Goal: Task Accomplishment & Management: Complete application form

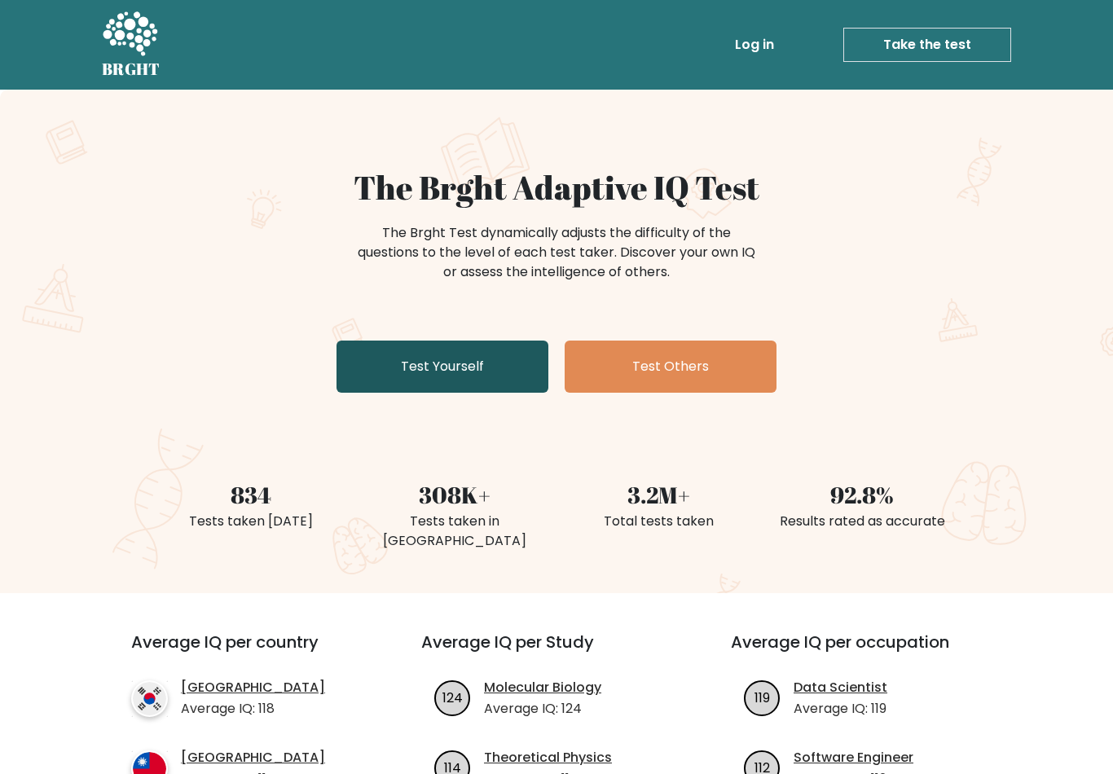
click at [510, 364] on link "Test Yourself" at bounding box center [443, 367] width 212 height 52
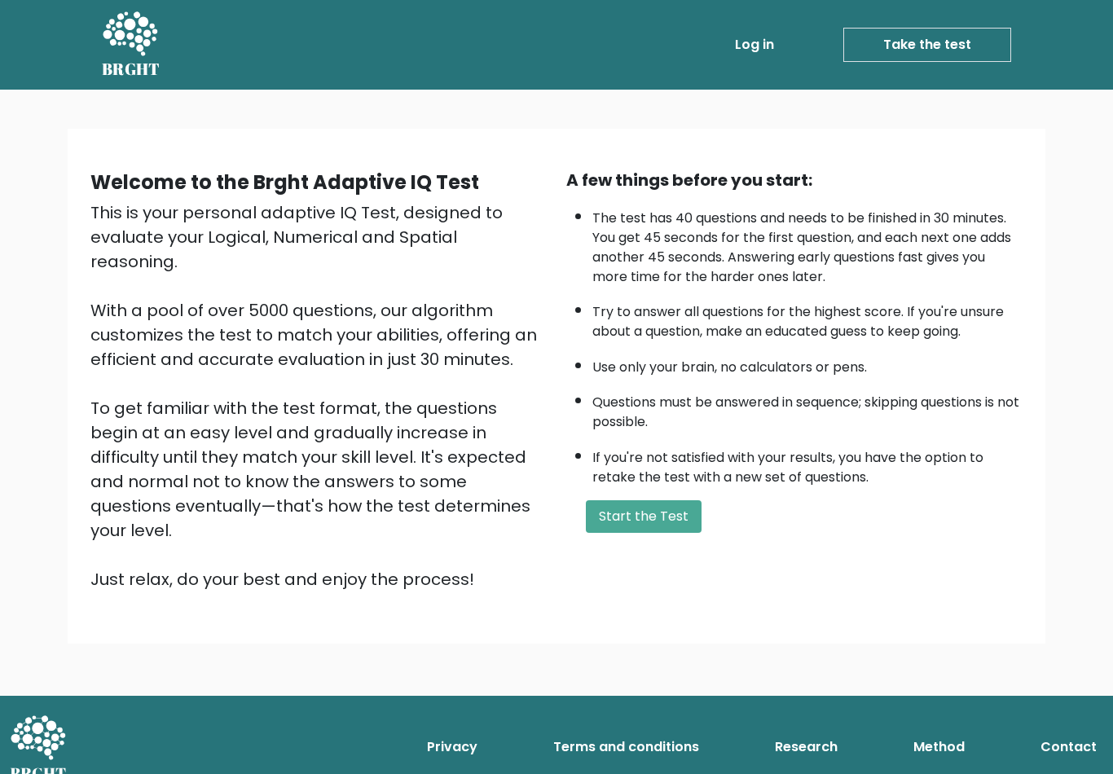
click at [663, 533] on button "Start the Test" at bounding box center [644, 516] width 116 height 33
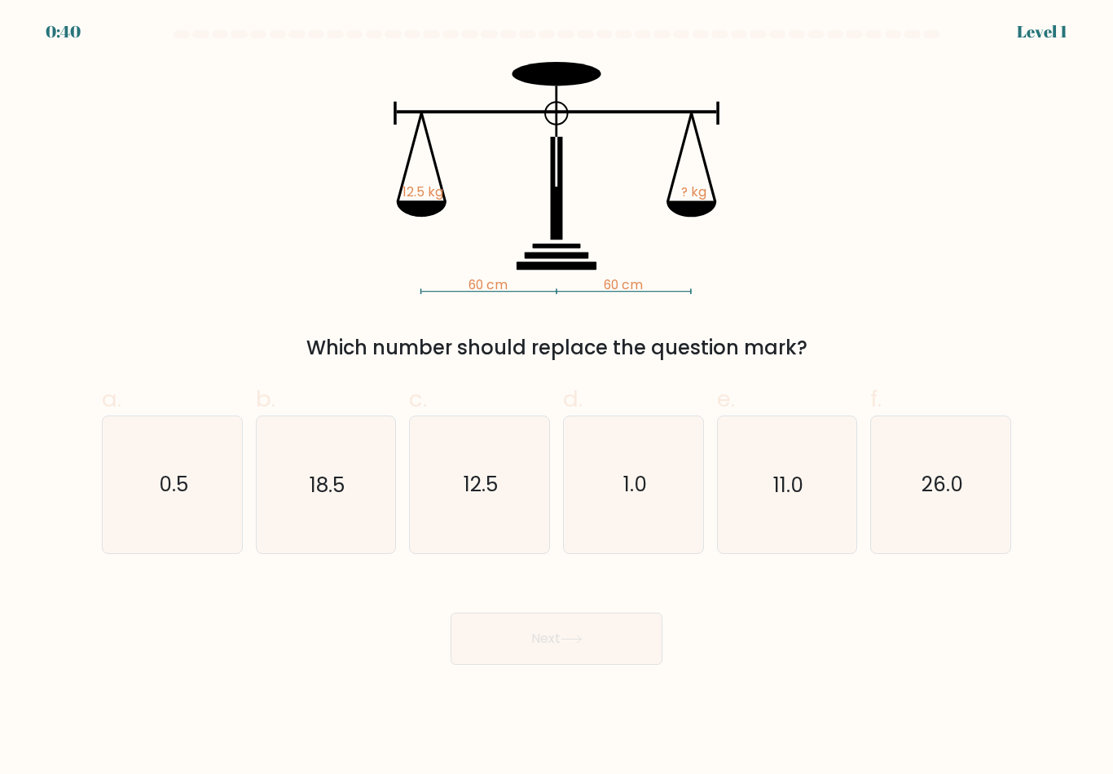
click at [489, 512] on icon "12.5" at bounding box center [480, 485] width 136 height 136
click at [557, 398] on input "c. 12.5" at bounding box center [557, 392] width 1 height 11
radio input "true"
click at [537, 646] on button "Next" at bounding box center [557, 639] width 212 height 52
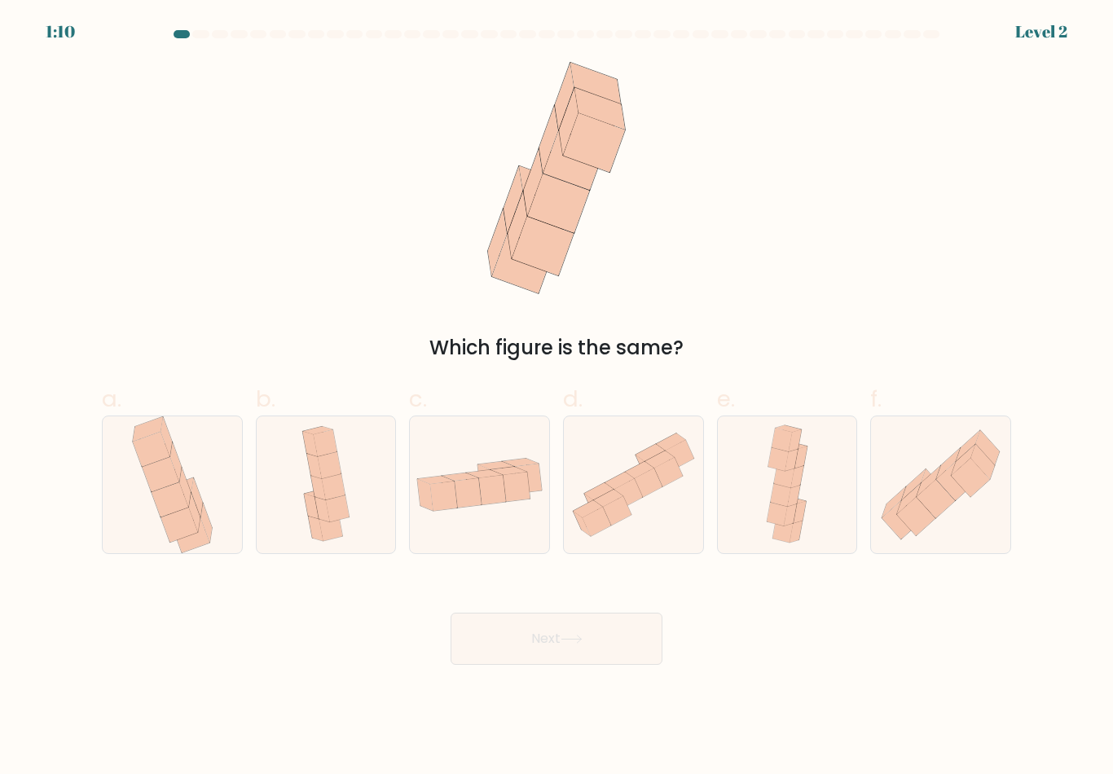
click at [954, 487] on icon at bounding box center [956, 481] width 38 height 38
click at [558, 398] on input "f." at bounding box center [557, 392] width 1 height 11
radio input "true"
click at [622, 652] on button "Next" at bounding box center [557, 639] width 212 height 52
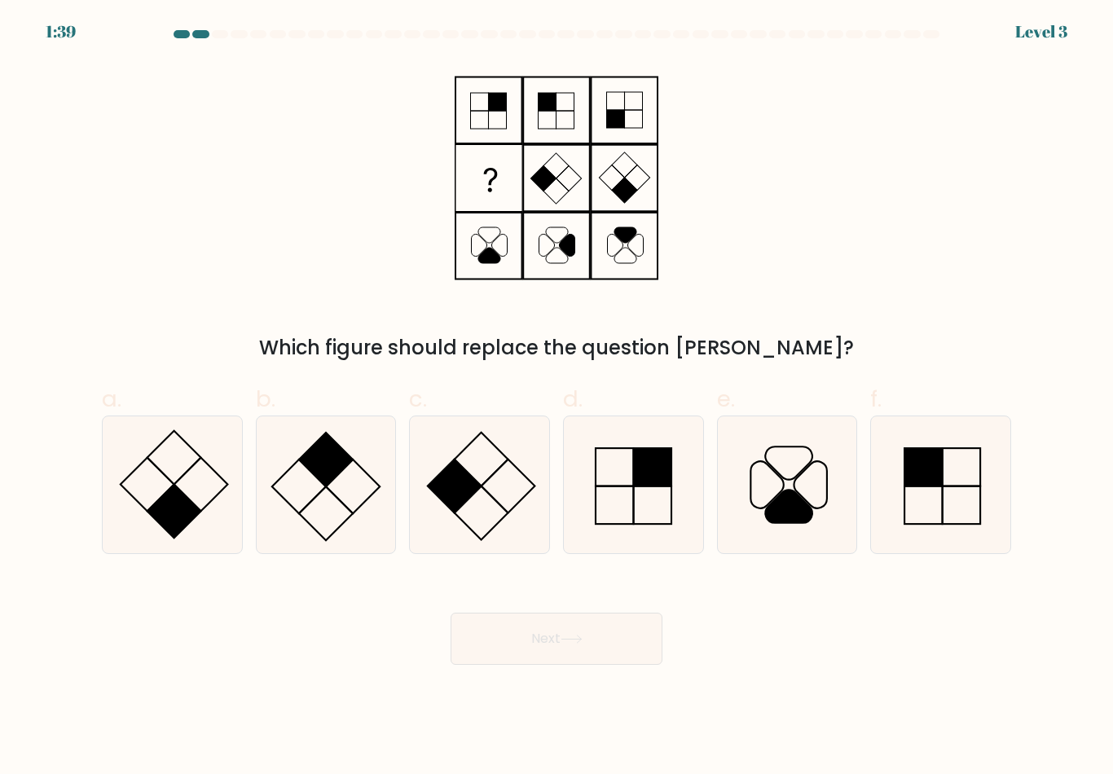
click at [355, 514] on rect at bounding box center [353, 487] width 54 height 54
click at [557, 398] on input "b." at bounding box center [557, 392] width 1 height 11
radio input "true"
click at [576, 644] on icon at bounding box center [572, 639] width 22 height 9
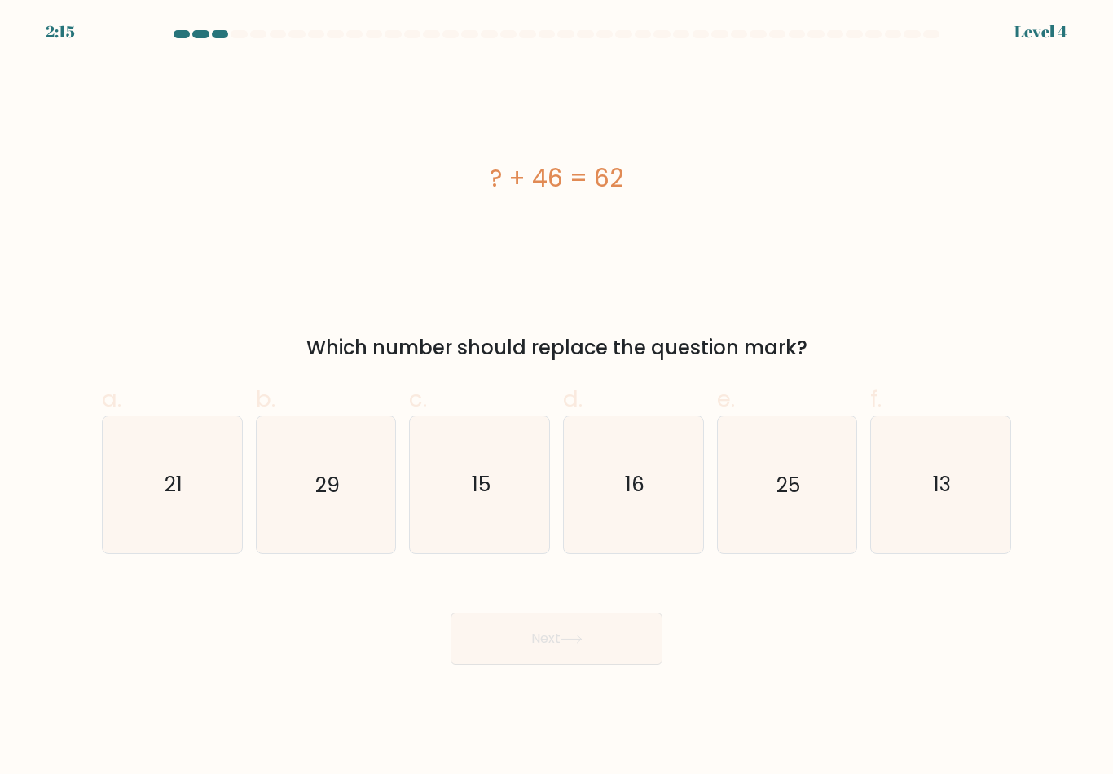
click at [656, 512] on icon "16" at bounding box center [634, 485] width 136 height 136
click at [558, 398] on input "d. 16" at bounding box center [557, 392] width 1 height 11
radio input "true"
click at [586, 638] on button "Next" at bounding box center [557, 639] width 212 height 52
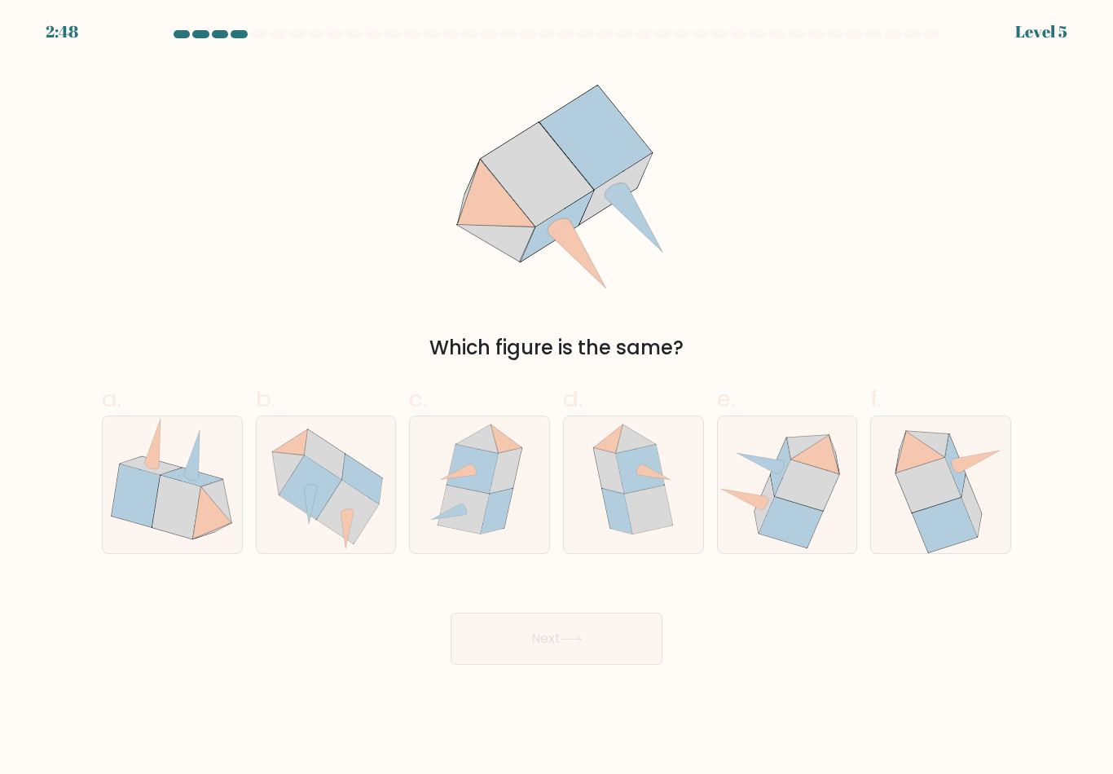
click at [505, 511] on icon at bounding box center [497, 511] width 32 height 46
click at [557, 398] on input "c." at bounding box center [557, 392] width 1 height 11
radio input "true"
click at [576, 644] on icon at bounding box center [572, 639] width 22 height 9
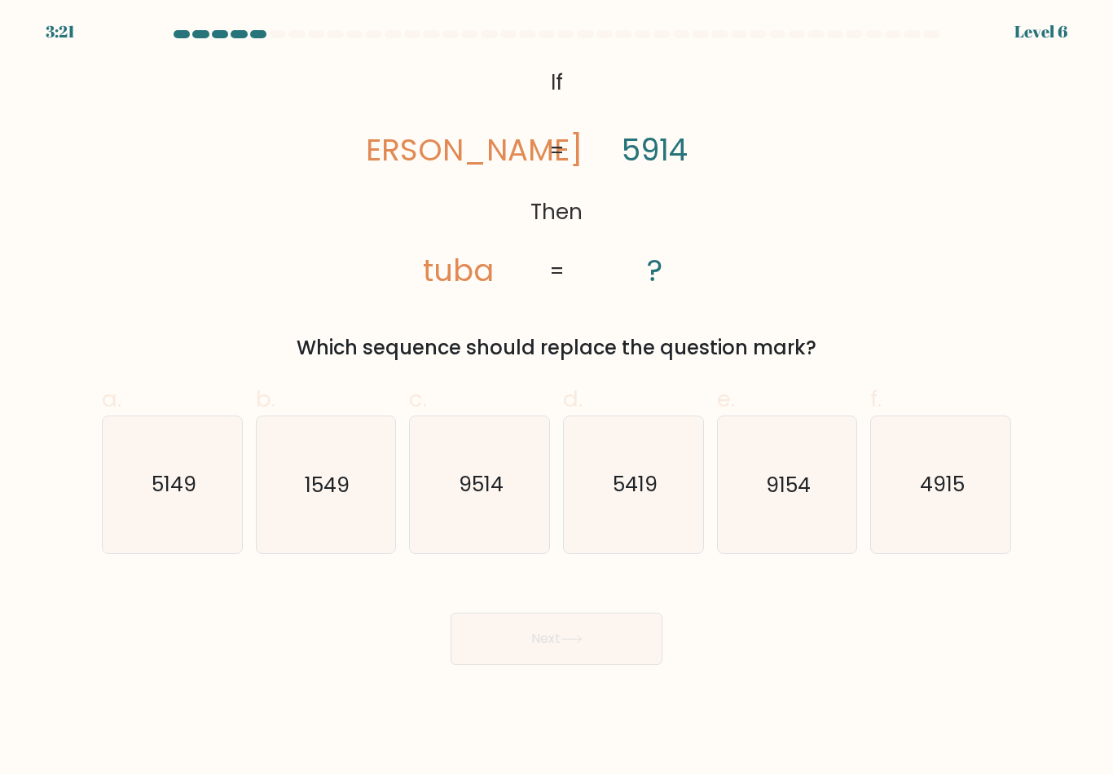
click at [653, 528] on icon "5419" at bounding box center [634, 485] width 136 height 136
click at [558, 398] on input "d. 5419" at bounding box center [557, 392] width 1 height 11
radio input "true"
click at [589, 634] on button "Next" at bounding box center [557, 639] width 212 height 52
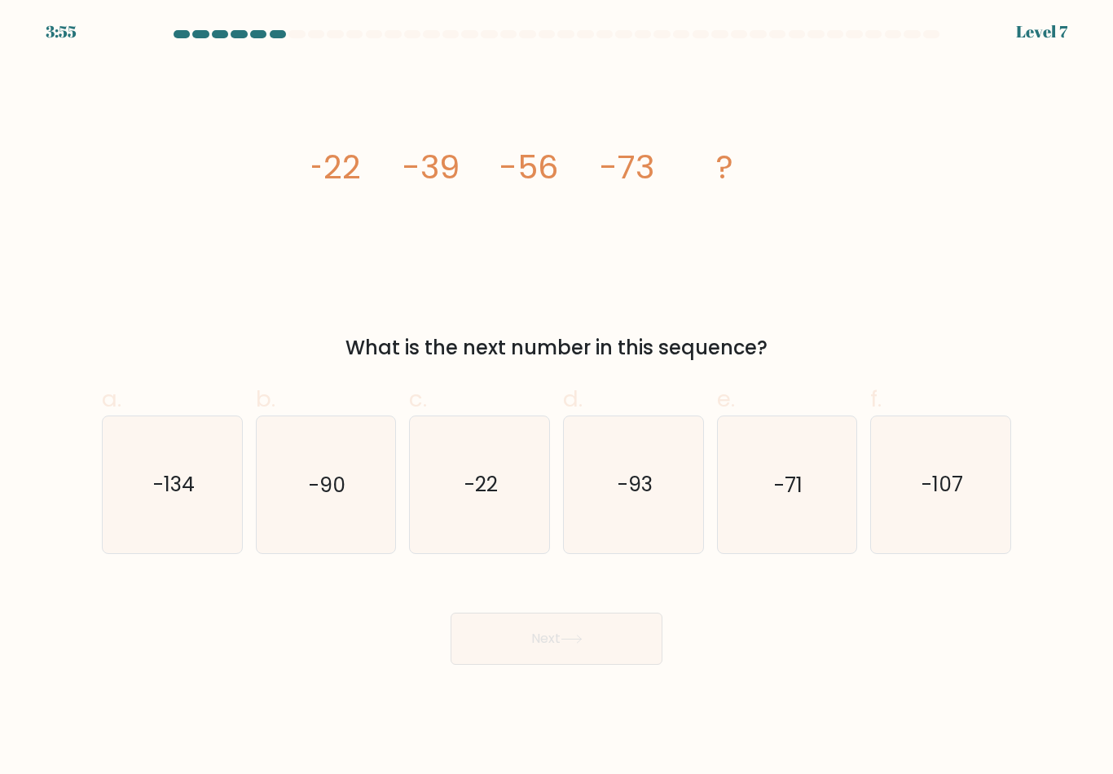
click at [359, 505] on icon "-90" at bounding box center [326, 485] width 136 height 136
click at [557, 398] on input "b. -90" at bounding box center [557, 392] width 1 height 11
radio input "true"
click at [579, 644] on icon at bounding box center [572, 639] width 22 height 9
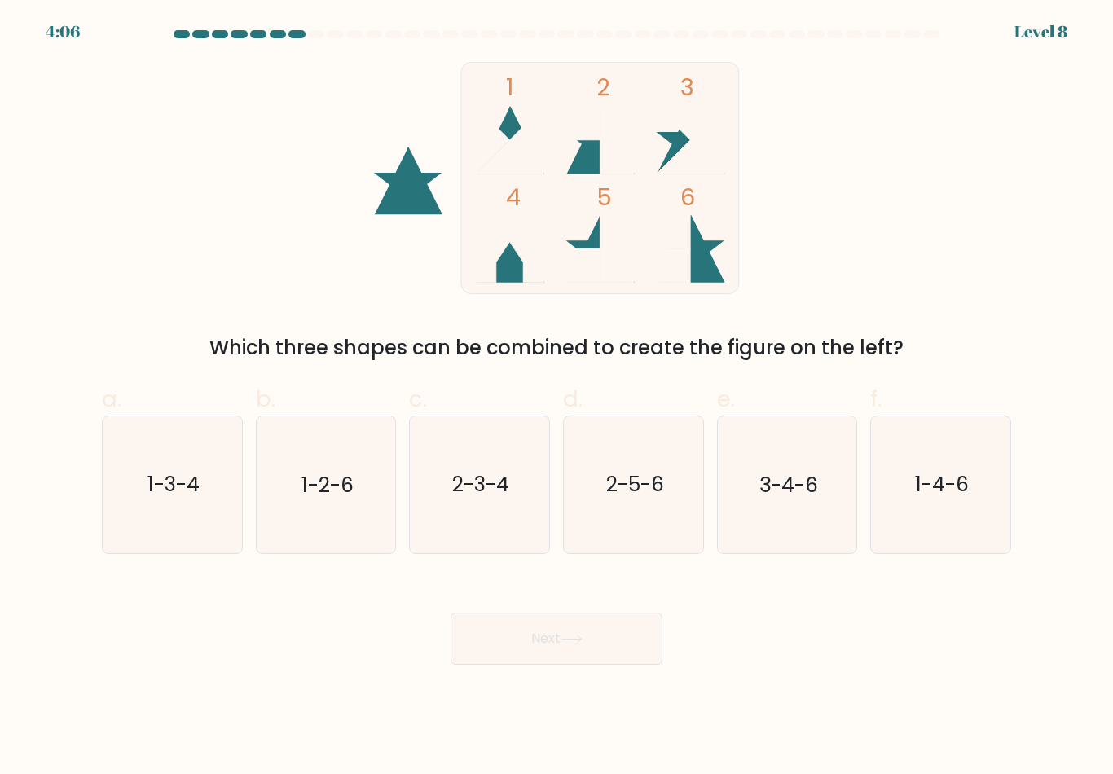
click at [625, 522] on icon "2-5-6" at bounding box center [634, 485] width 136 height 136
click at [558, 398] on input "d. 2-5-6" at bounding box center [557, 392] width 1 height 11
radio input "true"
click at [608, 637] on button "Next" at bounding box center [557, 639] width 212 height 52
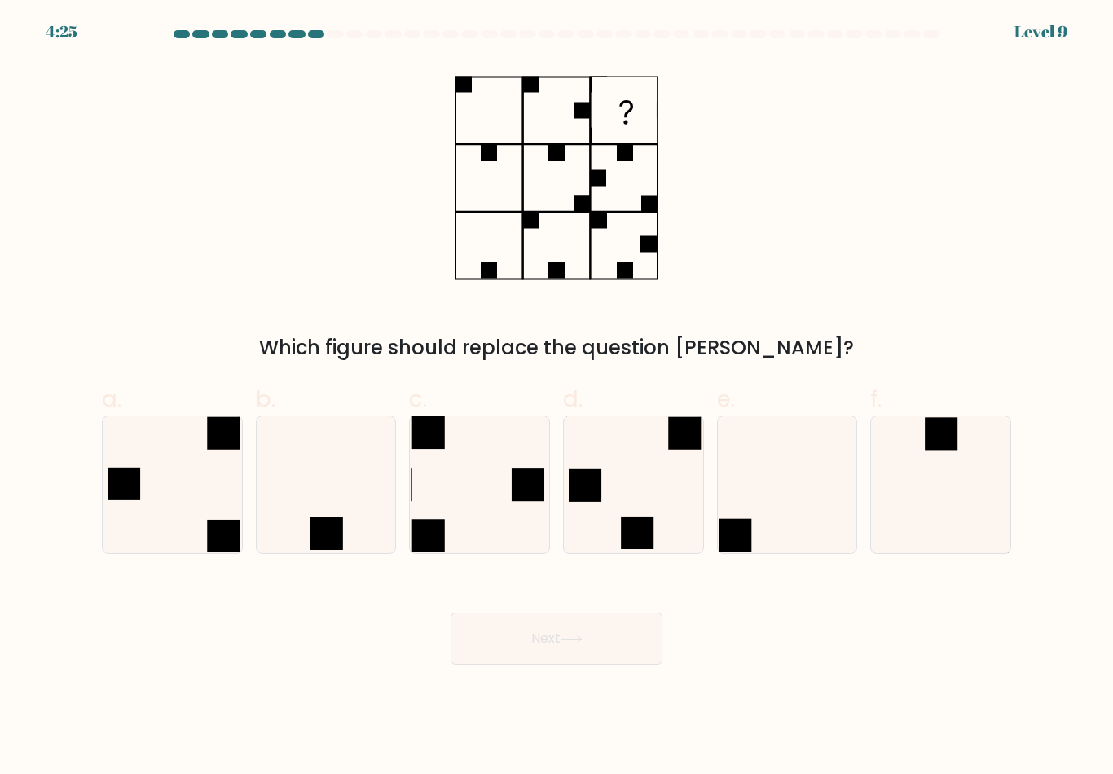
click at [512, 533] on icon at bounding box center [480, 485] width 136 height 136
click at [557, 398] on input "c." at bounding box center [557, 392] width 1 height 11
radio input "true"
click at [569, 643] on icon at bounding box center [572, 639] width 20 height 7
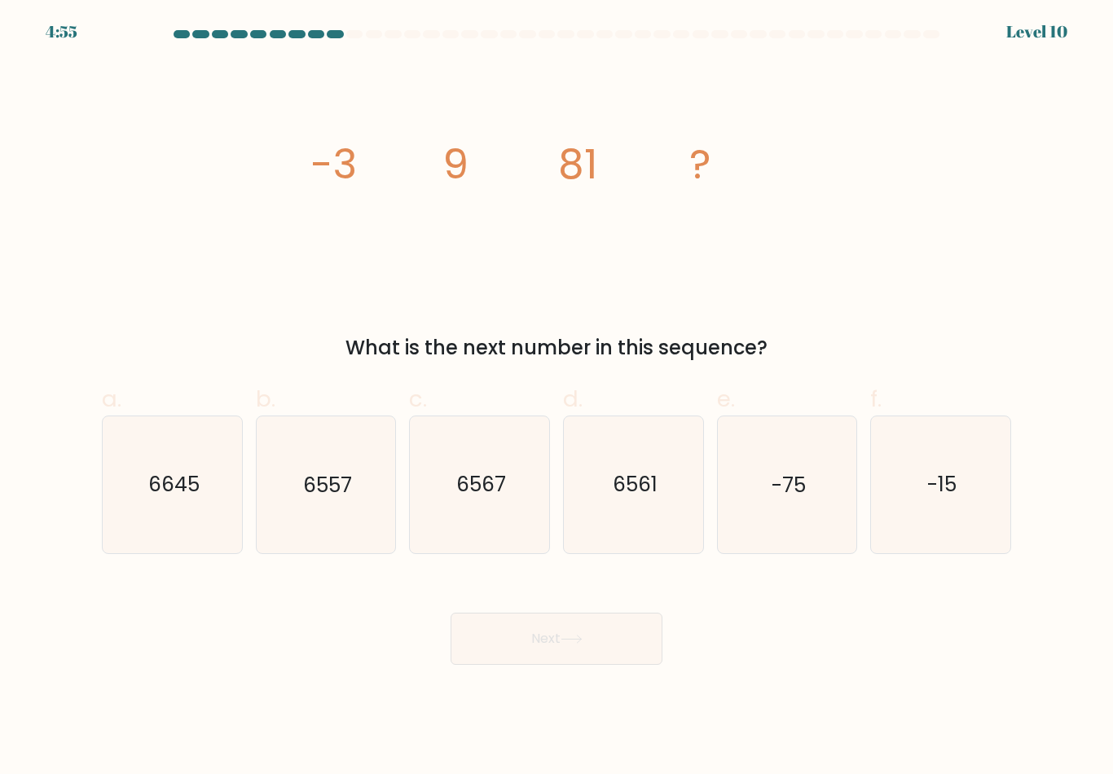
click at [628, 515] on icon "6561" at bounding box center [634, 485] width 136 height 136
click at [558, 398] on input "d. 6561" at bounding box center [557, 392] width 1 height 11
radio input "true"
click at [577, 637] on button "Next" at bounding box center [557, 639] width 212 height 52
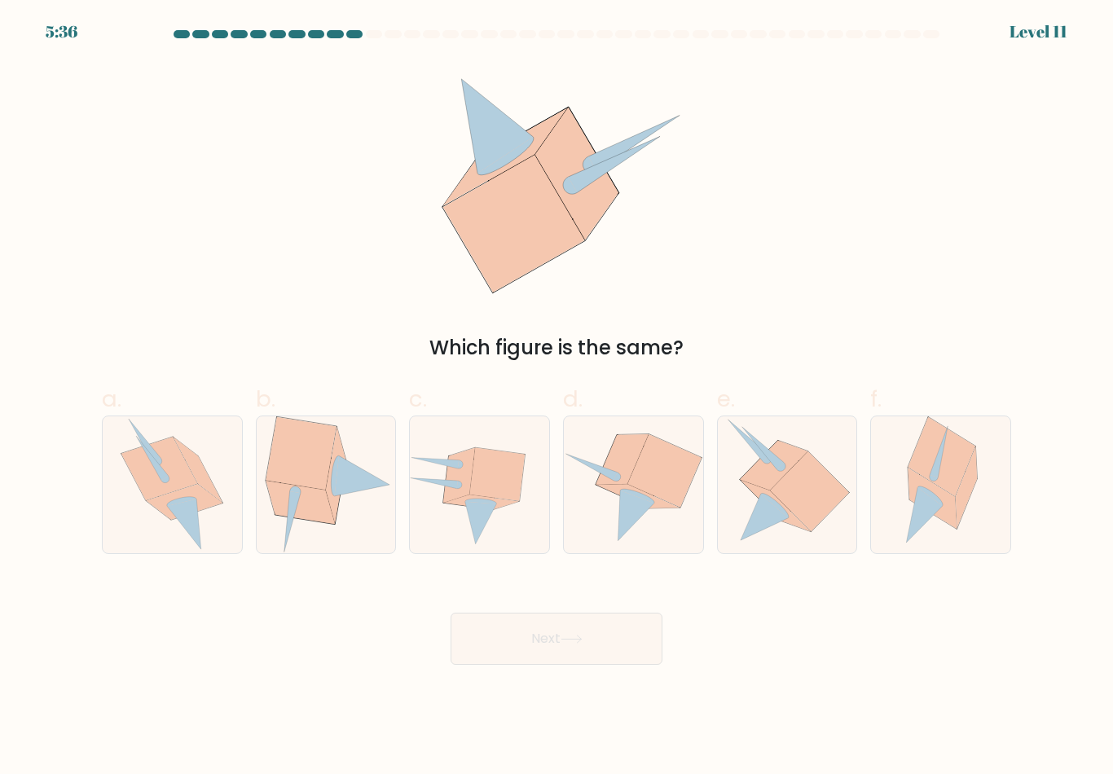
click at [763, 515] on icon at bounding box center [764, 517] width 47 height 46
click at [558, 398] on input "e." at bounding box center [557, 392] width 1 height 11
radio input "true"
click at [609, 645] on button "Next" at bounding box center [557, 639] width 212 height 52
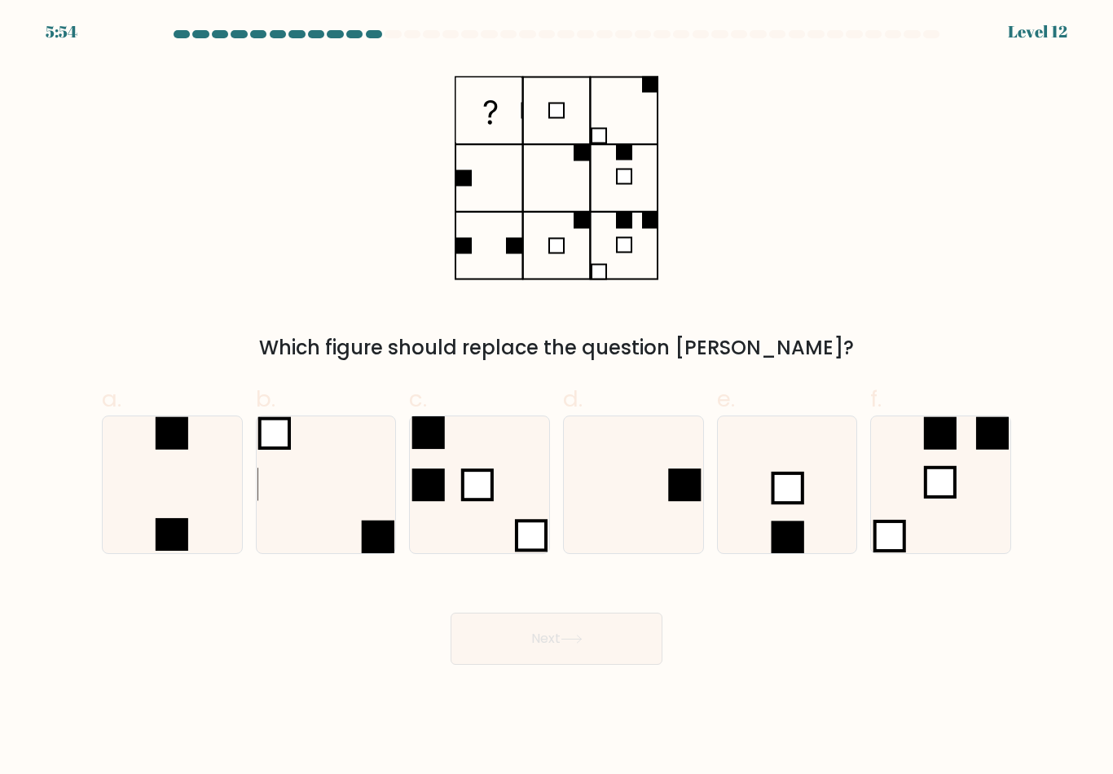
click at [669, 522] on icon at bounding box center [634, 485] width 136 height 136
click at [558, 398] on input "d." at bounding box center [557, 392] width 1 height 11
radio input "true"
click at [584, 655] on button "Next" at bounding box center [557, 639] width 212 height 52
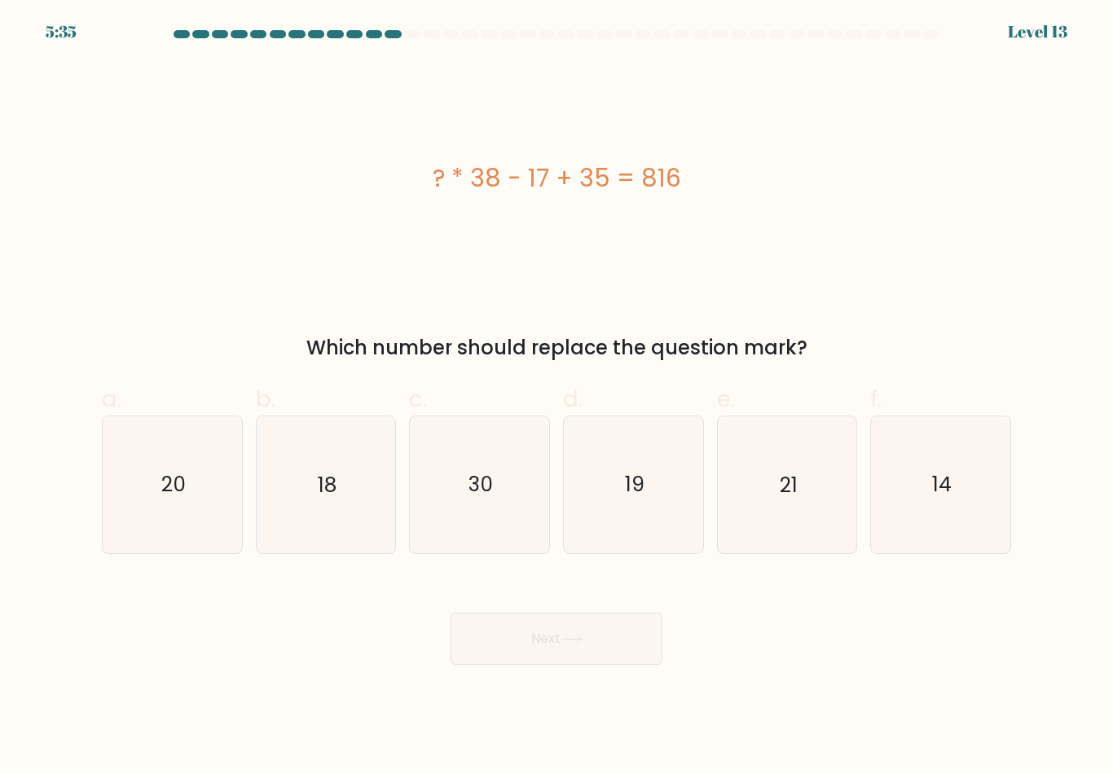
click at [799, 507] on icon "21" at bounding box center [787, 485] width 136 height 136
click at [558, 398] on input "e. 21" at bounding box center [557, 392] width 1 height 11
radio input "true"
click at [459, 650] on button "Next" at bounding box center [557, 639] width 212 height 52
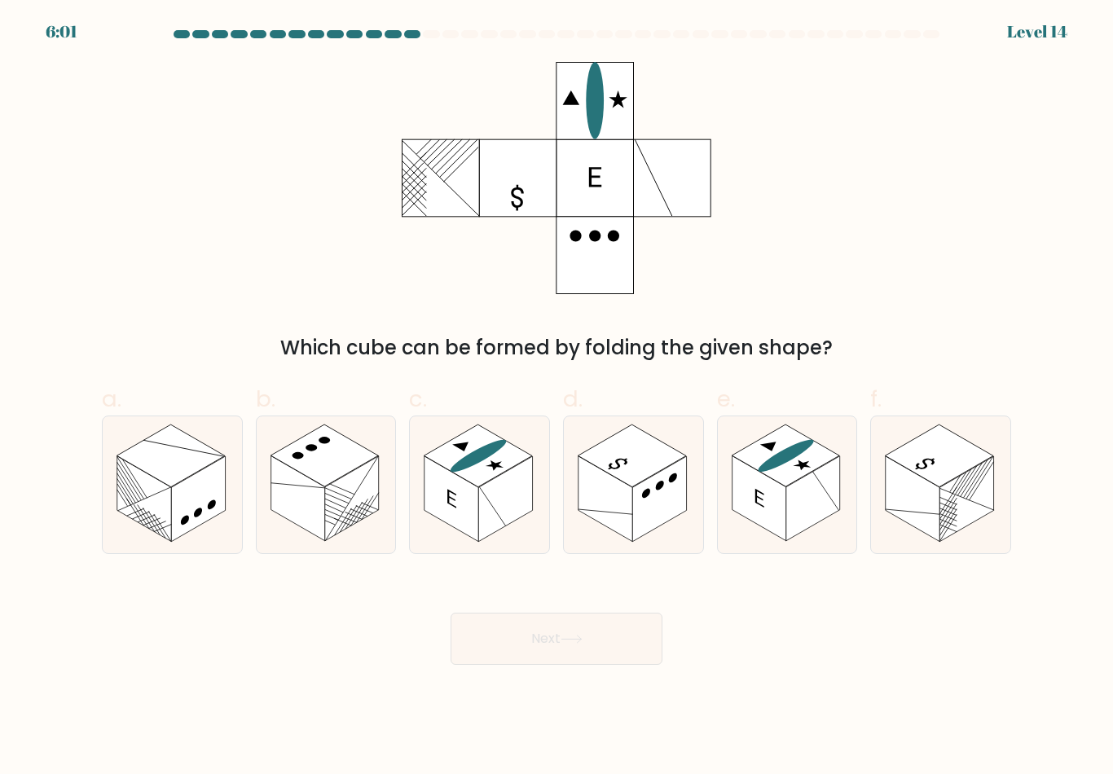
click at [502, 531] on rect at bounding box center [505, 499] width 54 height 86
click at [557, 398] on input "c." at bounding box center [557, 392] width 1 height 11
radio input "true"
click at [575, 641] on icon at bounding box center [572, 639] width 22 height 9
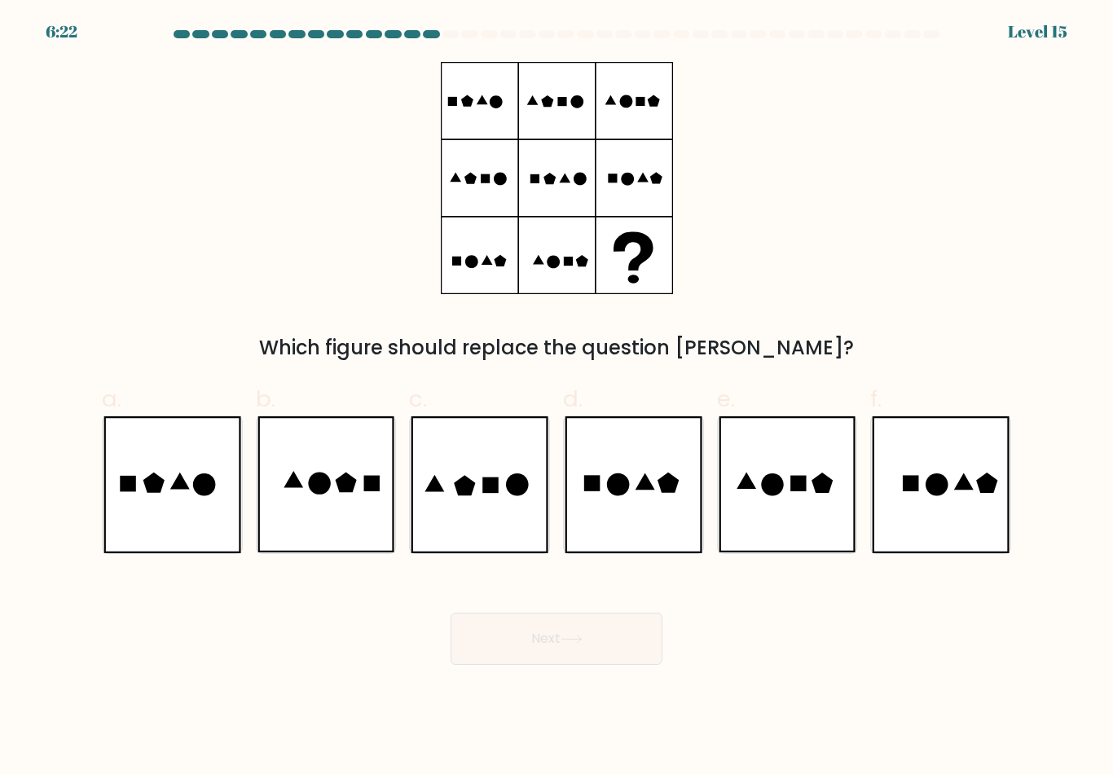
click at [324, 514] on icon at bounding box center [326, 485] width 137 height 136
click at [557, 398] on input "b." at bounding box center [557, 392] width 1 height 11
radio input "true"
click at [773, 492] on icon at bounding box center [772, 485] width 23 height 23
click at [558, 398] on input "e." at bounding box center [557, 392] width 1 height 11
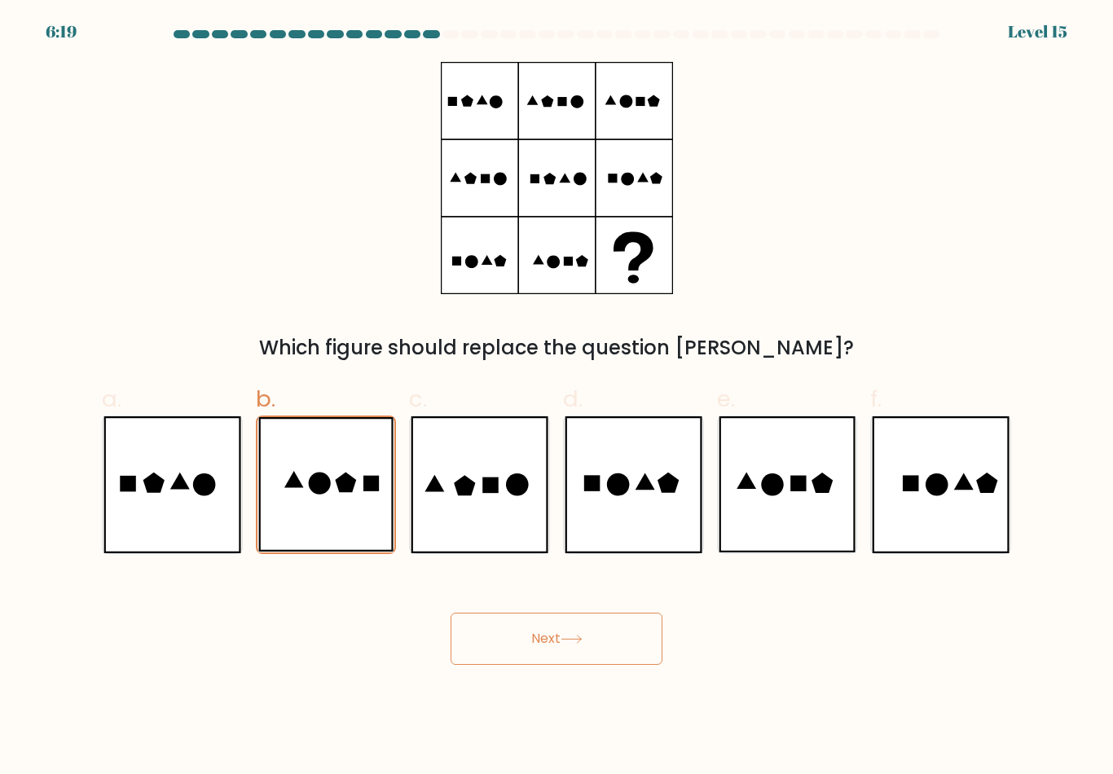
radio input "true"
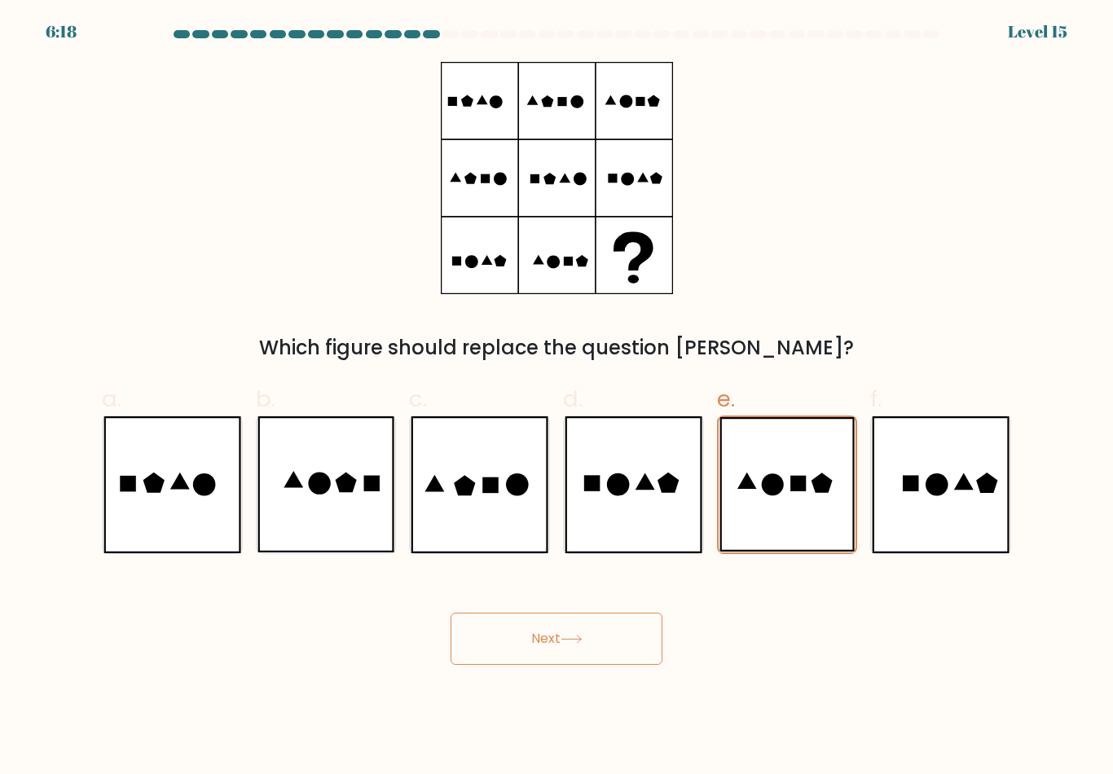
click at [574, 644] on icon at bounding box center [572, 639] width 22 height 9
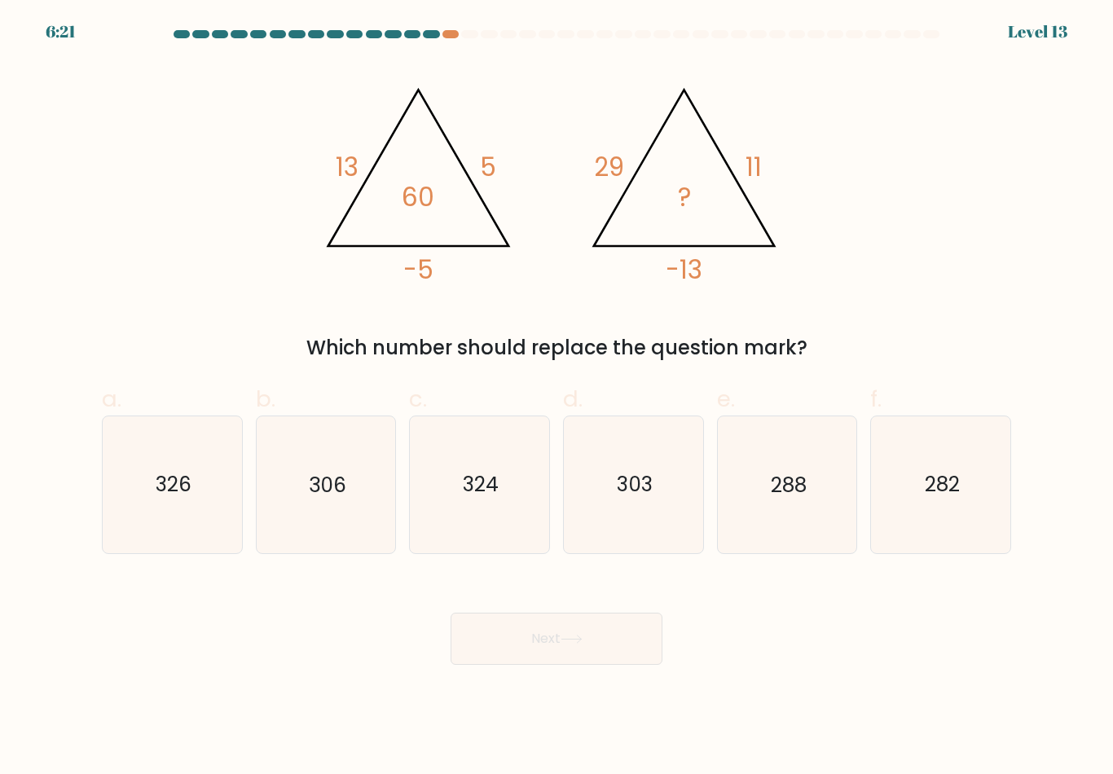
click at [359, 518] on icon "306" at bounding box center [326, 485] width 136 height 136
click at [557, 398] on input "b. 306" at bounding box center [557, 392] width 1 height 11
radio input "true"
click at [552, 637] on button "Next" at bounding box center [557, 639] width 212 height 52
